Goal: Task Accomplishment & Management: Use online tool/utility

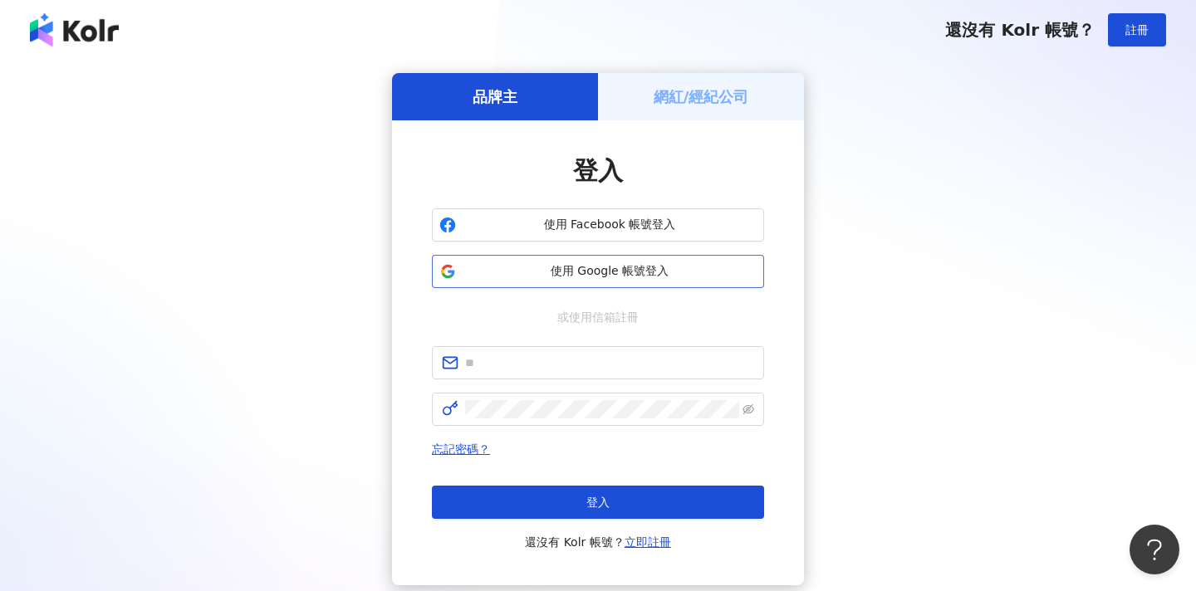
click at [468, 271] on span "使用 Google 帳號登入" at bounding box center [610, 271] width 294 height 17
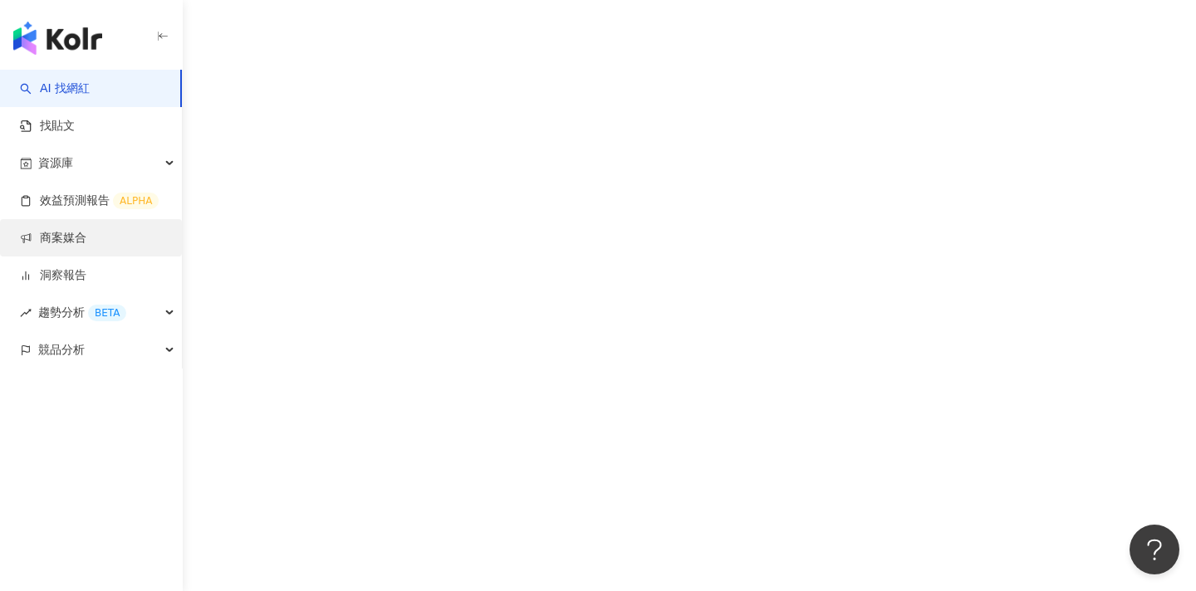
click at [86, 237] on link "商案媒合" at bounding box center [53, 238] width 66 height 17
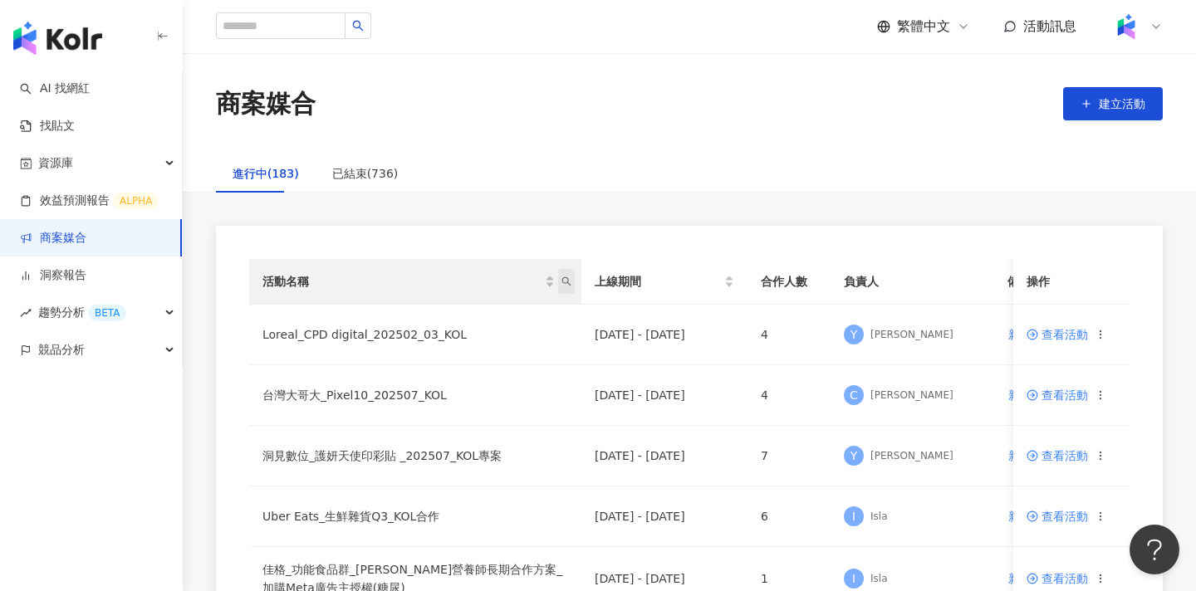
click at [562, 276] on span "活動名稱" at bounding box center [566, 281] width 17 height 25
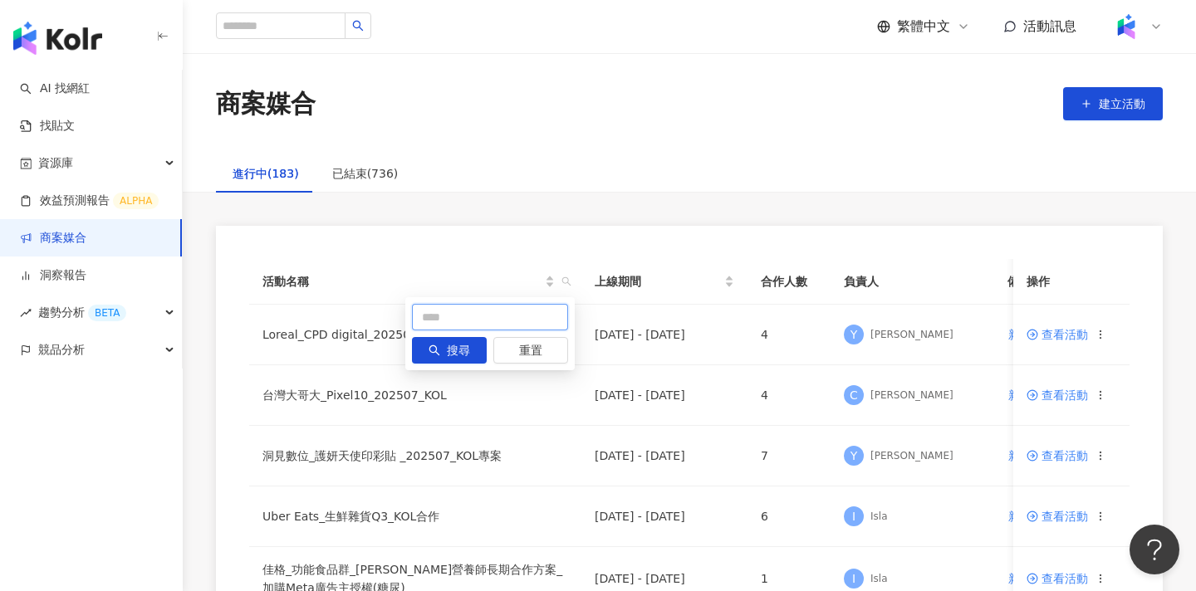
click at [529, 316] on input "text" at bounding box center [490, 317] width 156 height 27
type input "**"
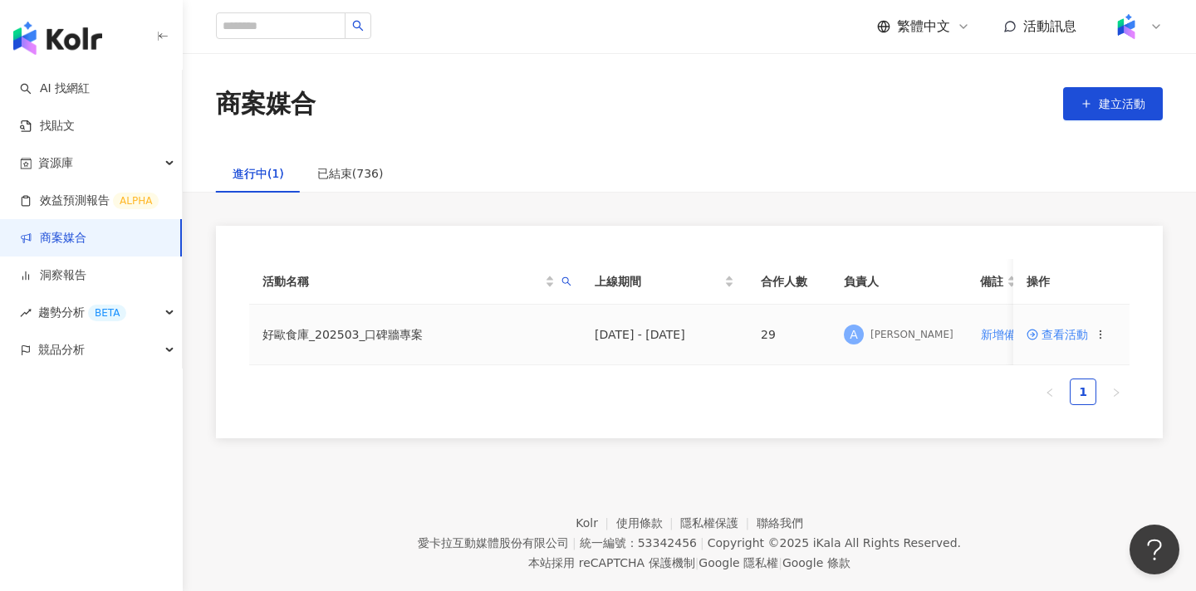
click at [1062, 332] on span "查看活動" at bounding box center [1057, 335] width 61 height 12
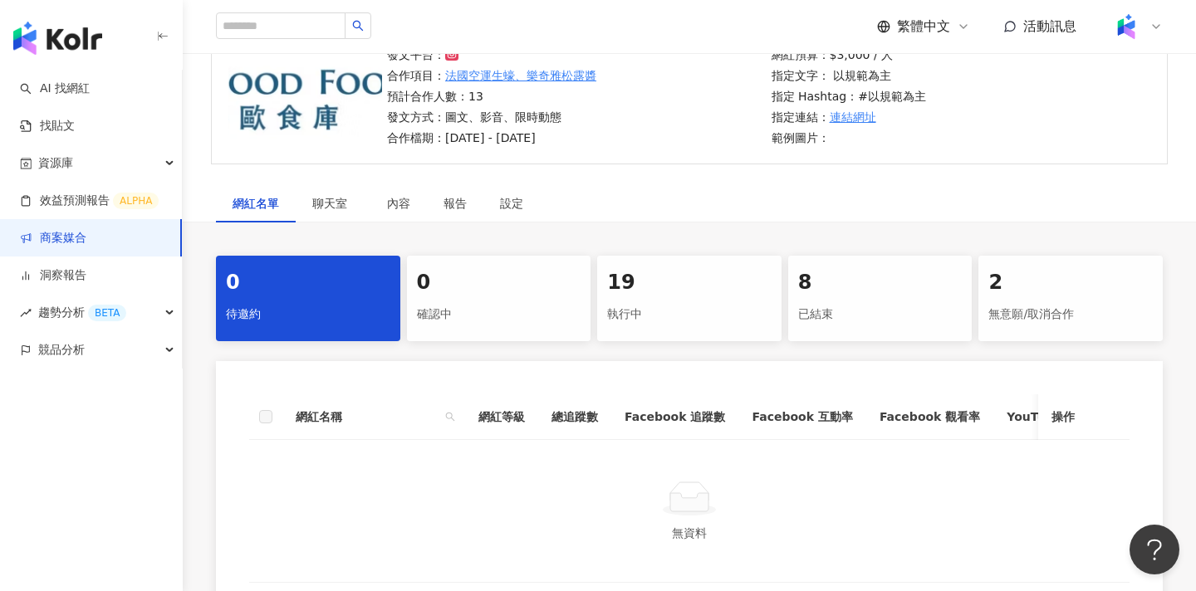
click at [655, 290] on div "19" at bounding box center [689, 283] width 164 height 28
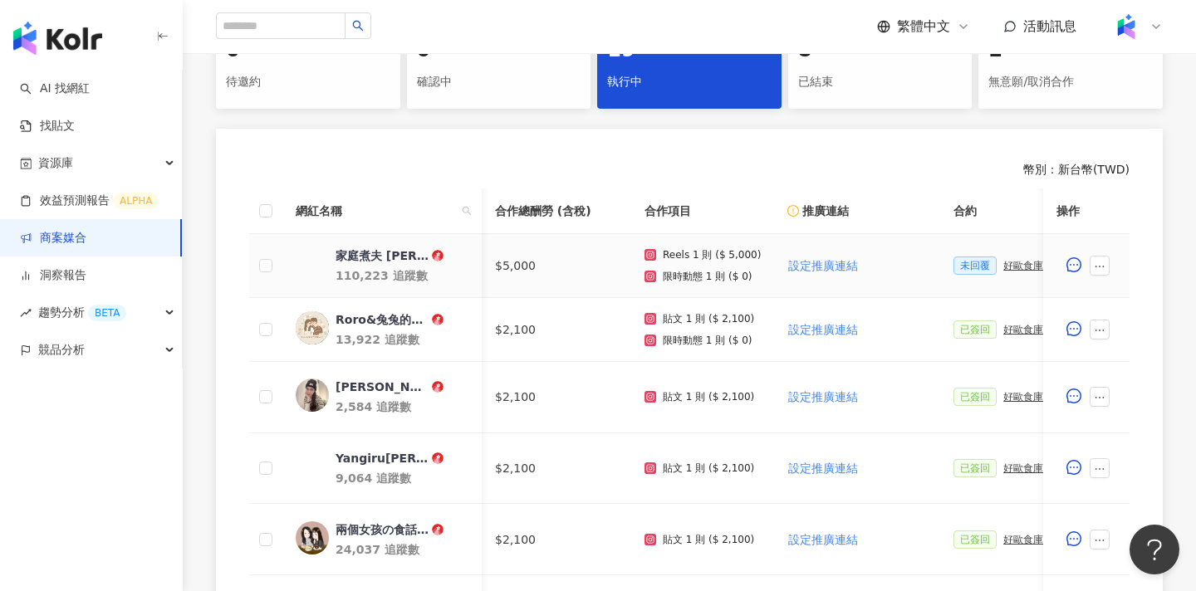
scroll to position [0, 356]
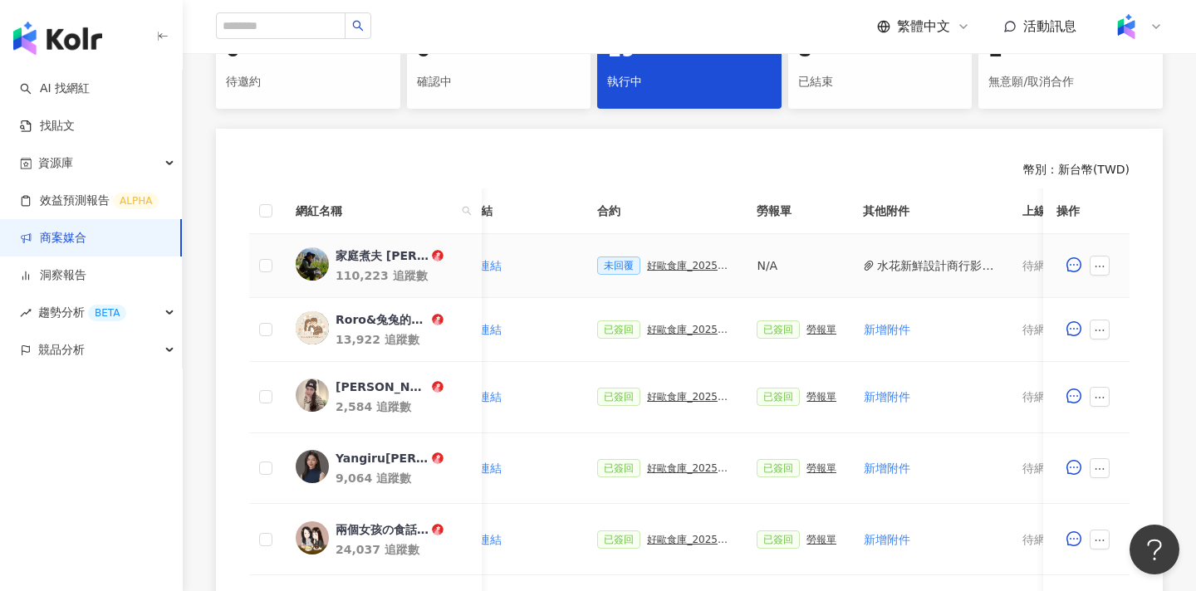
click at [655, 264] on div "好歐食庫_202503_口碑牆專案" at bounding box center [688, 266] width 83 height 12
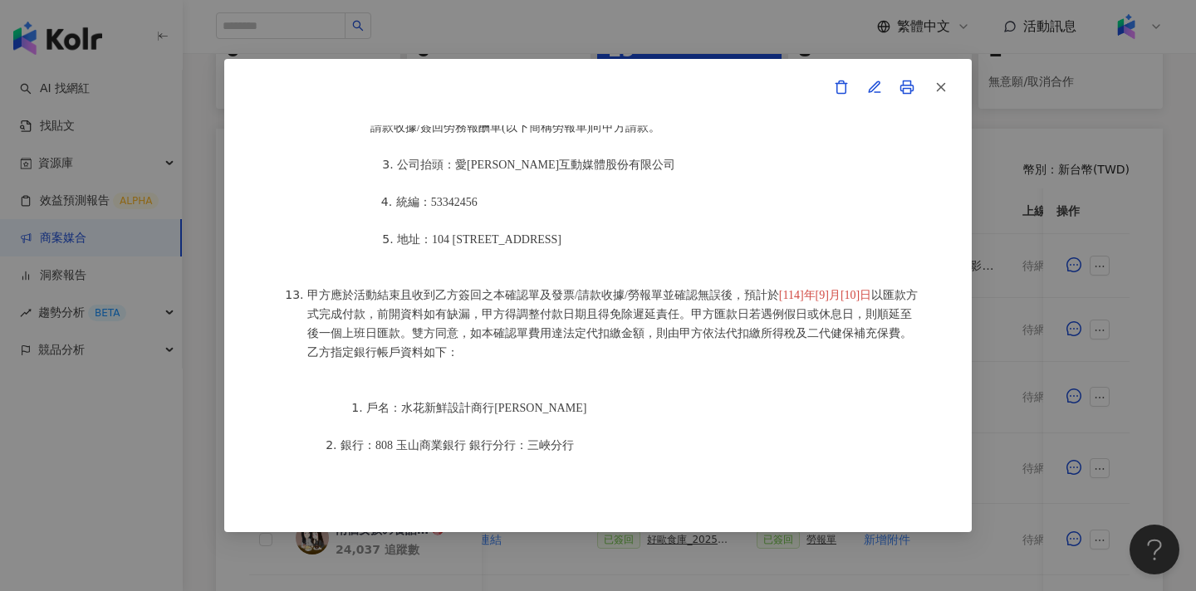
scroll to position [1994, 0]
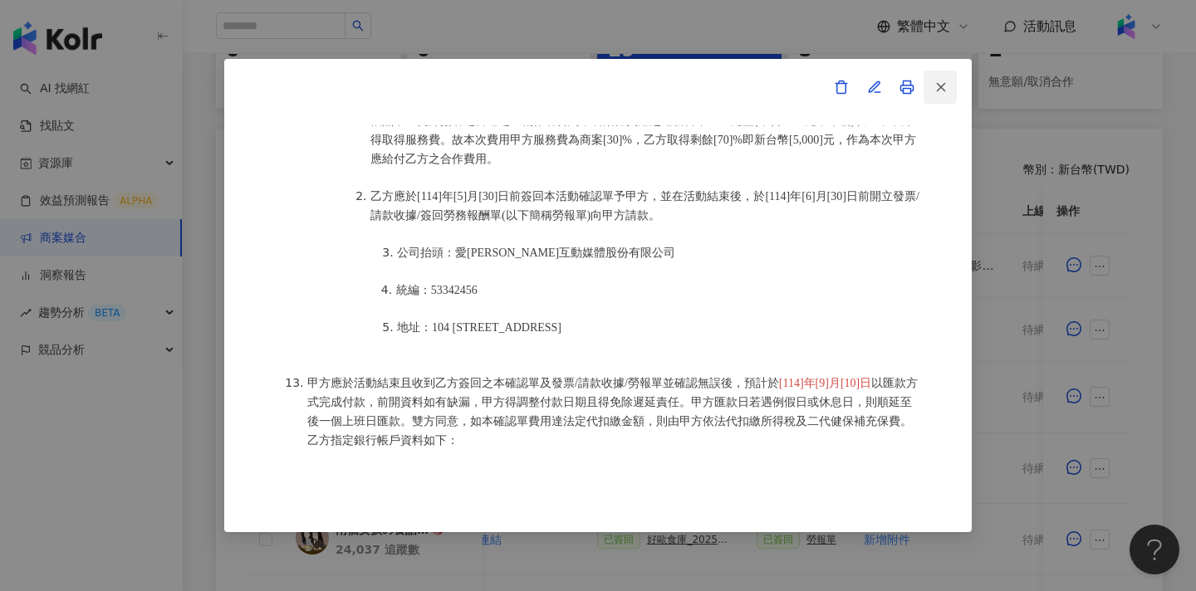
click at [940, 88] on line "button" at bounding box center [941, 86] width 7 height 7
